Goal: Task Accomplishment & Management: Use online tool/utility

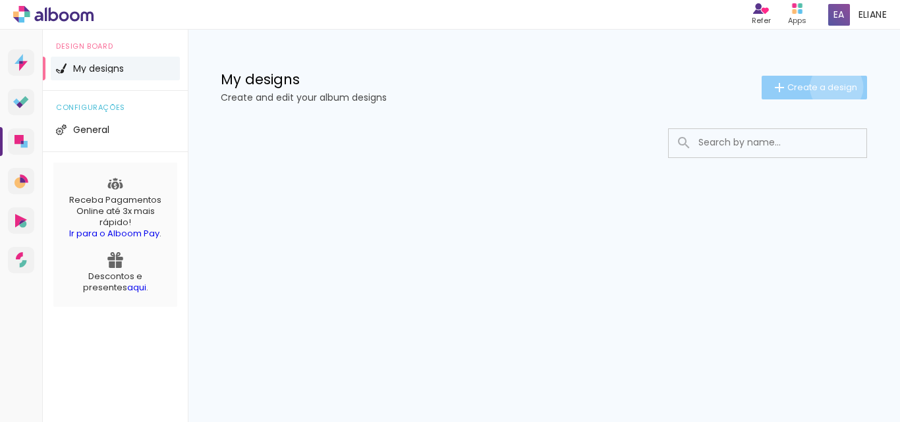
click at [836, 87] on span "Create a design" at bounding box center [823, 87] width 70 height 9
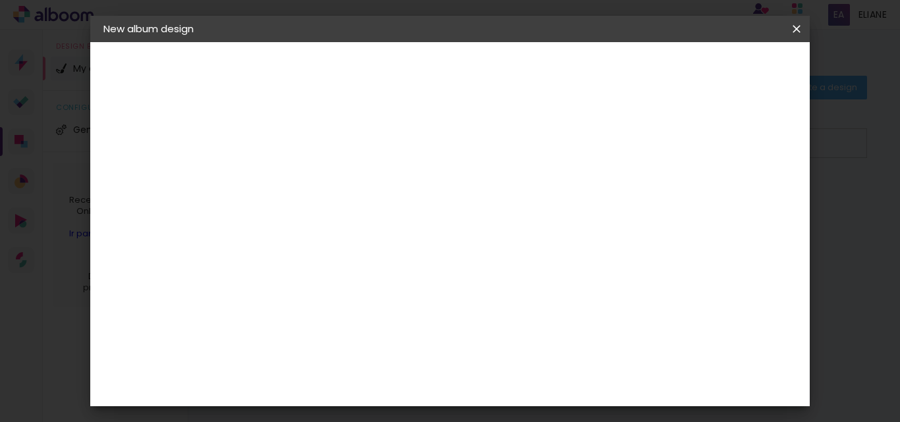
click at [319, 185] on input at bounding box center [319, 177] width 0 height 20
type input "aniversário"
type paper-input "aniversário"
click at [374, 71] on paper-button "Next" at bounding box center [349, 70] width 47 height 22
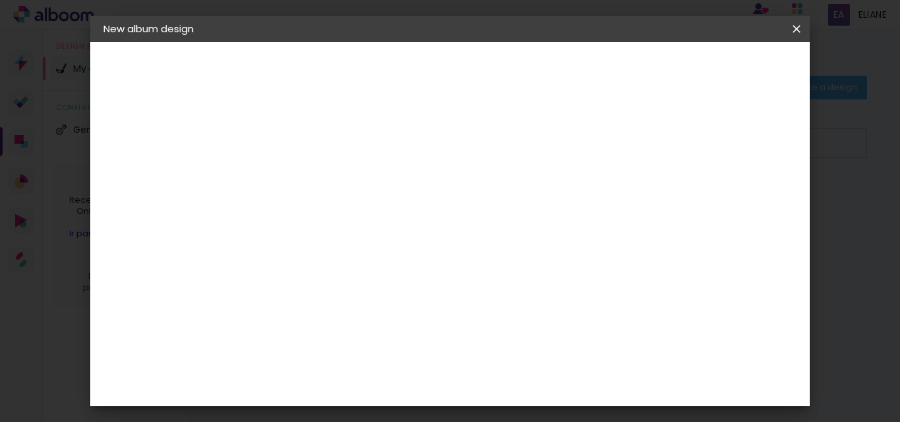
scroll to position [1449, 0]
click at [0, 0] on slot "3 3ZERO5 A Ágata Álbum&Cia Albumaster AlfaFotoBook Alplas Amplicolor ArtCollor …" at bounding box center [0, 0] width 0 height 0
click at [332, 411] on div "Go image" at bounding box center [326, 421] width 32 height 21
click at [534, 66] on paper-button "Next" at bounding box center [509, 70] width 47 height 22
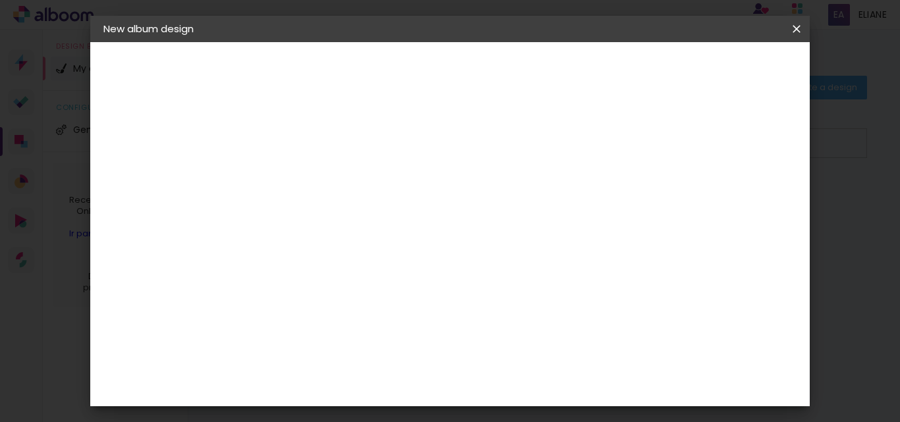
click at [355, 221] on input "text" at bounding box center [337, 229] width 36 height 20
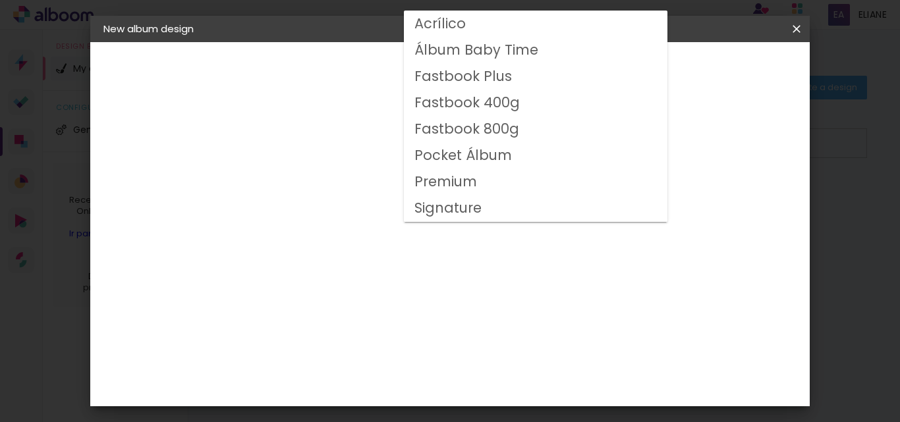
click at [0, 0] on slot "Fastbook 800g" at bounding box center [0, 0] width 0 height 0
type input "Fastbook 800g"
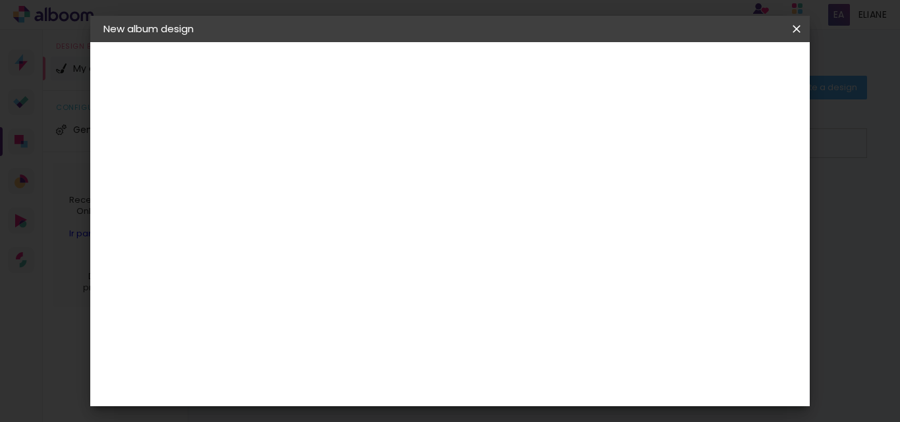
scroll to position [99, 0]
click at [492, 243] on span "20.32 × 50.8 cm" at bounding box center [470, 258] width 43 height 35
click at [0, 0] on slot "Next" at bounding box center [0, 0] width 0 height 0
click at [609, 72] on span "Start design" at bounding box center [581, 69] width 55 height 9
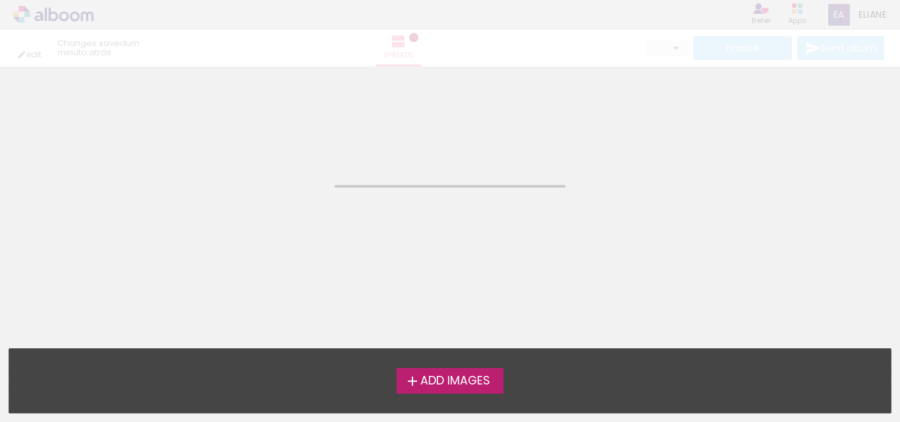
click at [456, 382] on span "Add Images" at bounding box center [455, 382] width 70 height 12
click at [0, 0] on input "file" at bounding box center [0, 0] width 0 height 0
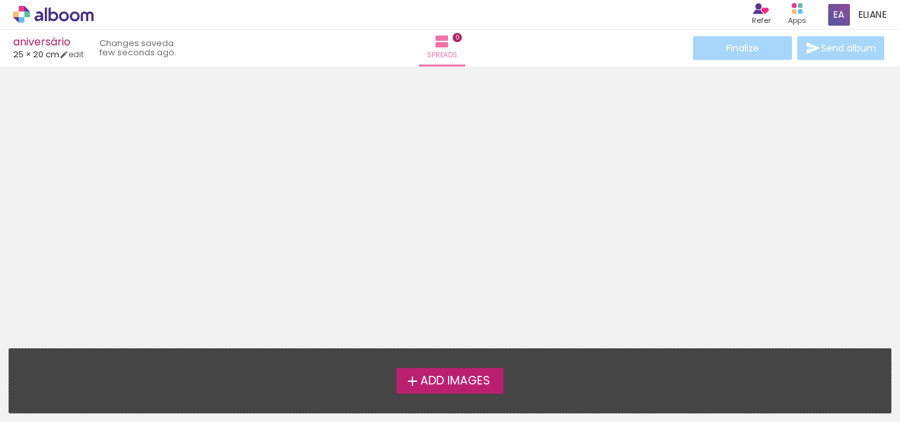
click at [475, 378] on span "Add Images" at bounding box center [455, 382] width 70 height 12
click at [0, 0] on input "file" at bounding box center [0, 0] width 0 height 0
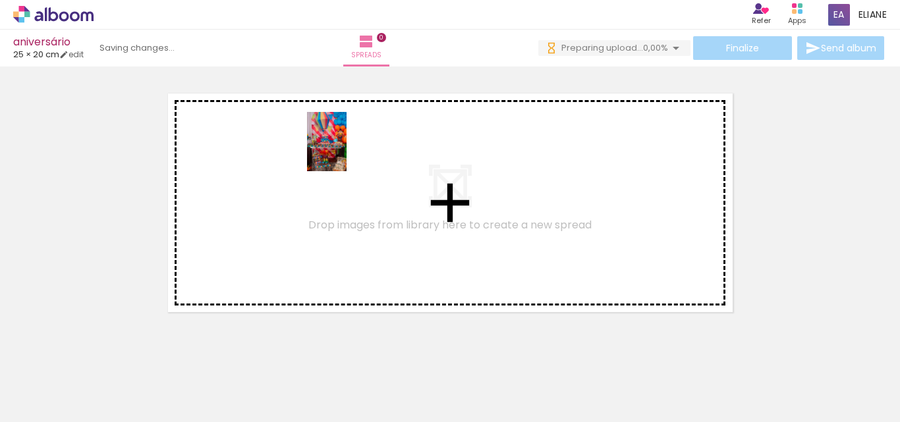
drag, startPoint x: 231, startPoint y: 285, endPoint x: 347, endPoint y: 152, distance: 176.6
click at [347, 152] on quentale-workspace at bounding box center [450, 211] width 900 height 422
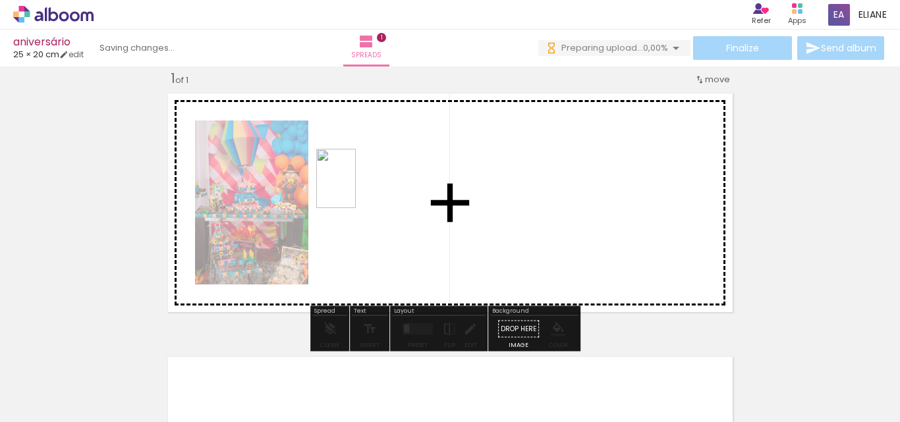
drag, startPoint x: 214, startPoint y: 382, endPoint x: 358, endPoint y: 185, distance: 244.4
click at [358, 185] on quentale-workspace at bounding box center [450, 211] width 900 height 422
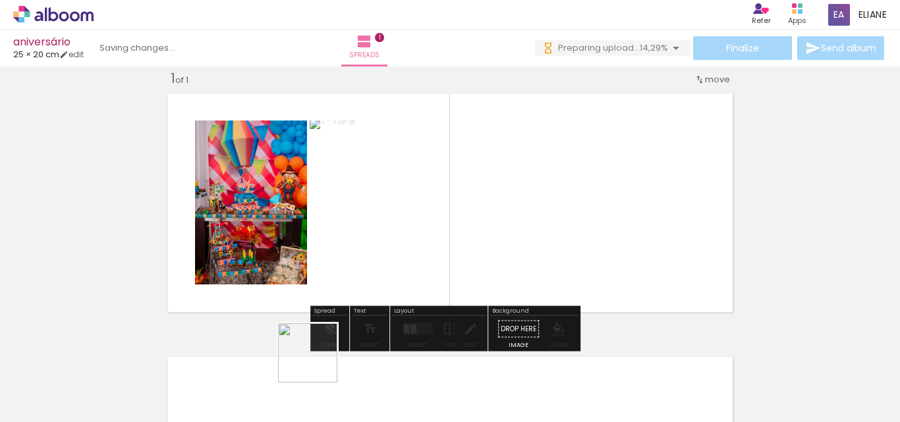
drag, startPoint x: 278, startPoint y: 390, endPoint x: 359, endPoint y: 398, distance: 80.8
click at [527, 208] on quentale-workspace at bounding box center [450, 211] width 900 height 422
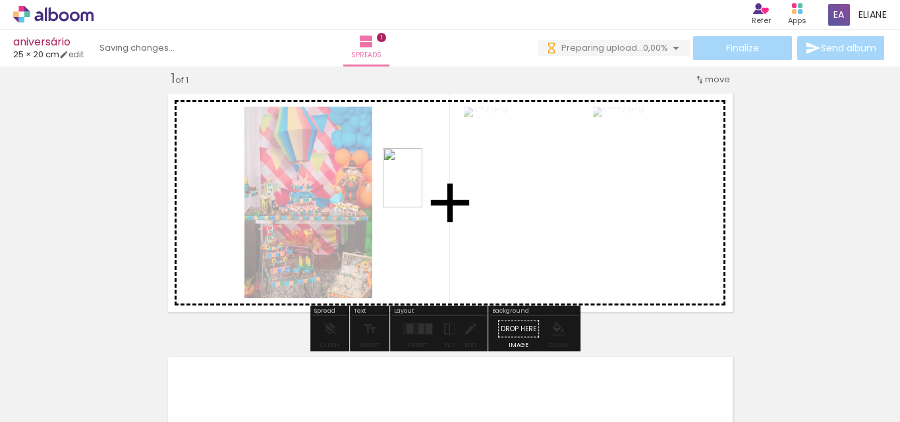
drag, startPoint x: 353, startPoint y: 399, endPoint x: 421, endPoint y: 186, distance: 224.1
click at [421, 186] on quentale-workspace at bounding box center [450, 211] width 900 height 422
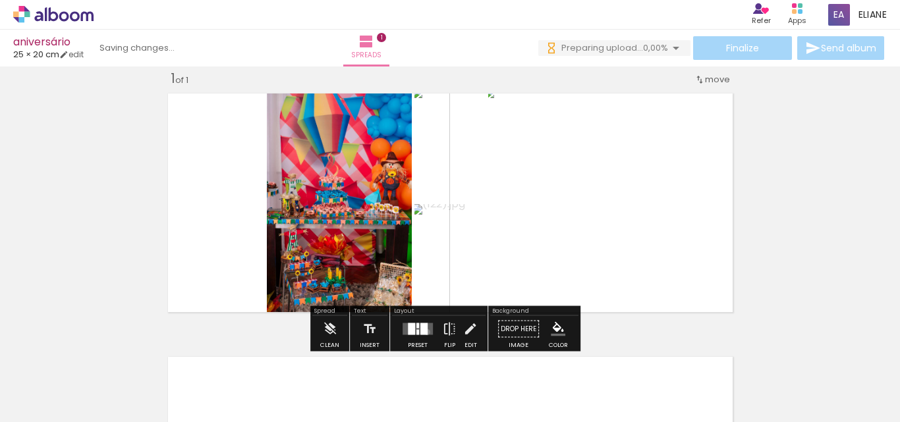
click at [426, 332] on div at bounding box center [423, 330] width 7 height 12
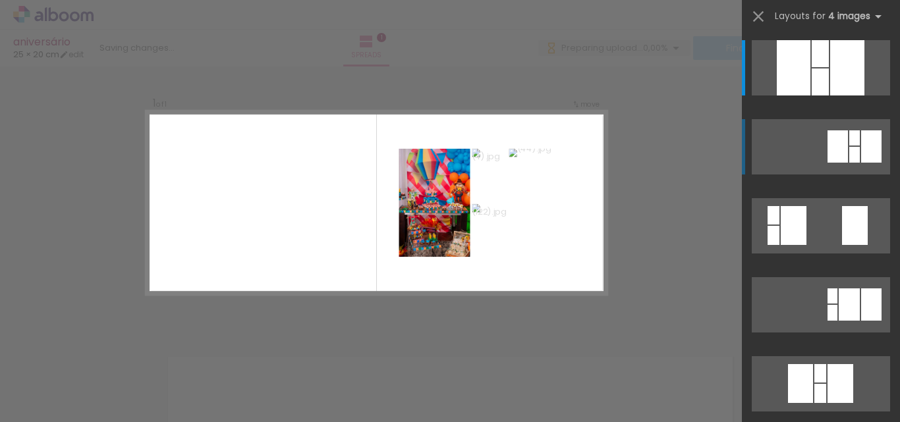
click at [854, 146] on quentale-layouter at bounding box center [821, 146] width 138 height 55
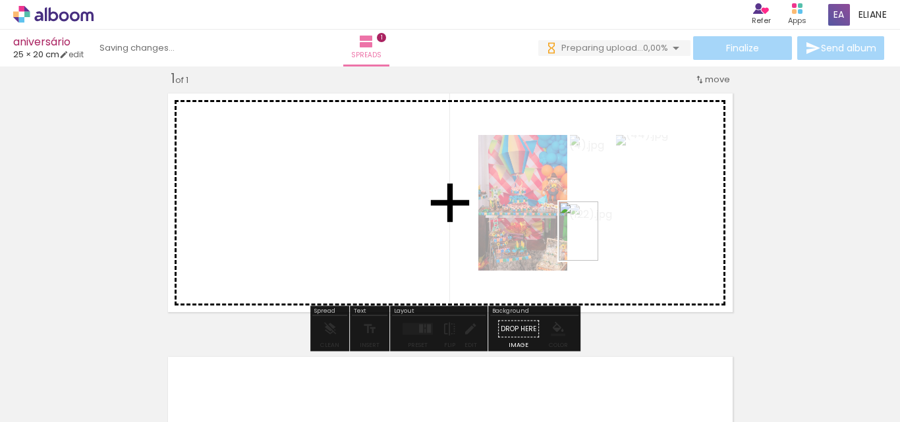
drag, startPoint x: 576, startPoint y: 393, endPoint x: 598, endPoint y: 241, distance: 153.9
click at [598, 241] on quentale-workspace at bounding box center [450, 211] width 900 height 422
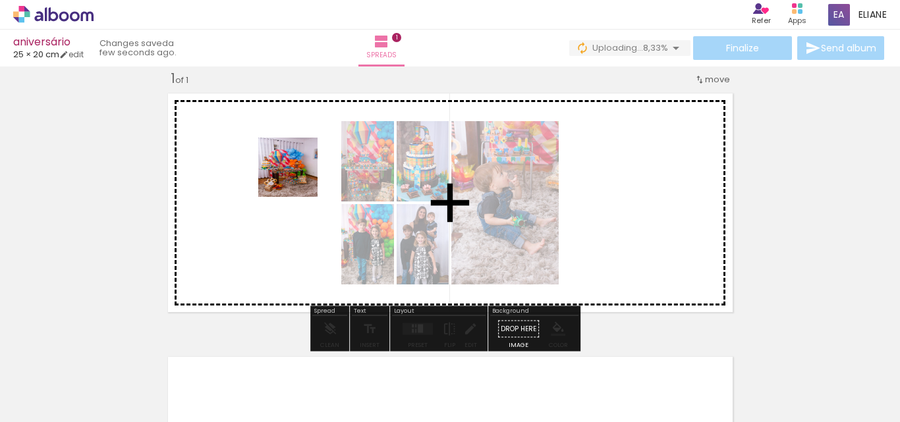
drag, startPoint x: 798, startPoint y: 380, endPoint x: 266, endPoint y: 171, distance: 571.7
click at [272, 166] on quentale-workspace at bounding box center [450, 211] width 900 height 422
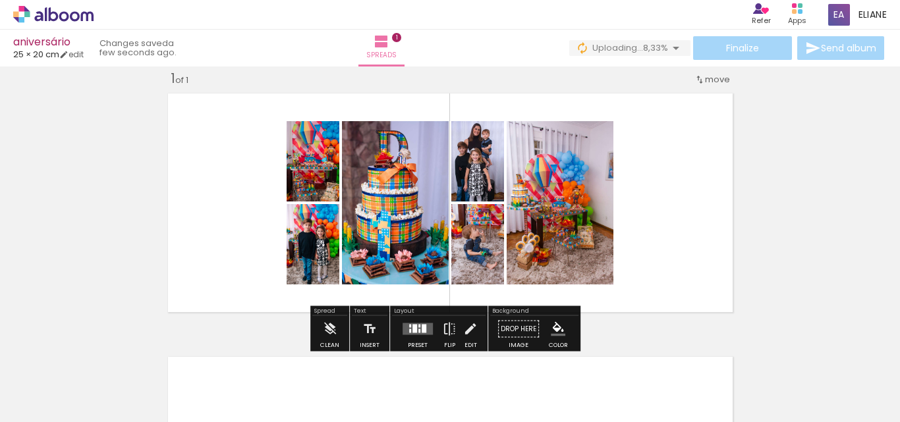
click at [310, 262] on quentale-photo at bounding box center [313, 244] width 53 height 80
click at [300, 258] on quentale-photo at bounding box center [313, 244] width 53 height 80
click at [725, 225] on quentale-layouter at bounding box center [450, 203] width 577 height 231
